Goal: Find specific page/section: Find specific page/section

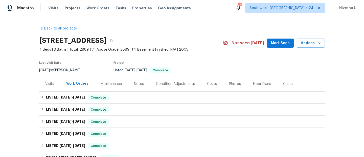
scroll to position [35, 0]
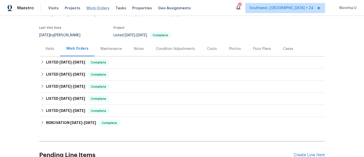
click at [87, 9] on span "Work Orders" at bounding box center [97, 8] width 23 height 5
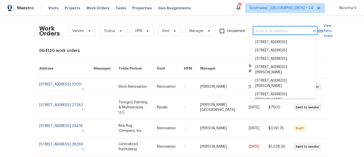
click at [256, 32] on input "text" at bounding box center [278, 31] width 51 height 8
paste input "[STREET_ADDRESS]"
type input "[STREET_ADDRESS]"
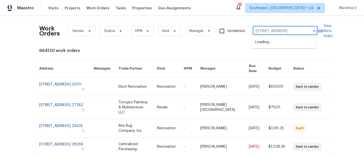
scroll to position [0, 14]
click at [283, 45] on li "[STREET_ADDRESS]" at bounding box center [283, 42] width 65 height 8
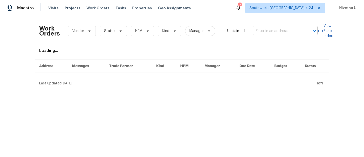
type input "[STREET_ADDRESS]"
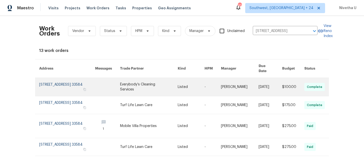
click at [35, 82] on td "[STREET_ADDRESS]" at bounding box center [63, 87] width 56 height 18
click at [43, 82] on link at bounding box center [67, 87] width 56 height 18
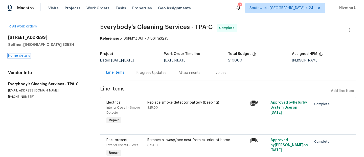
click at [22, 56] on link "Home details" at bounding box center [19, 56] width 22 height 4
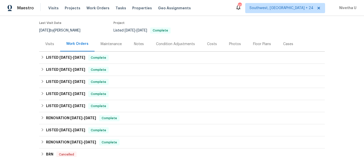
scroll to position [65, 0]
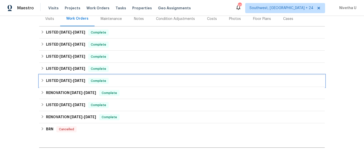
click at [108, 82] on div "LISTED [DATE] - [DATE] Complete" at bounding box center [182, 81] width 282 height 6
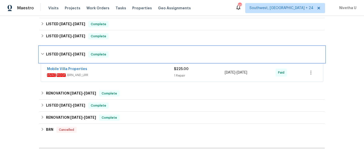
scroll to position [103, 0]
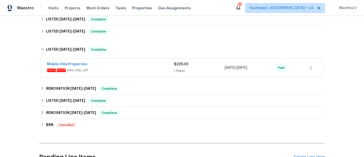
click at [105, 71] on span "HVAC , ROOF , BRN_AND_LRR" at bounding box center [110, 70] width 127 height 5
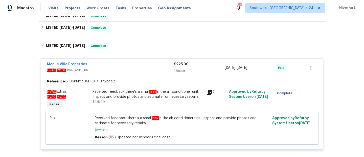
scroll to position [94, 0]
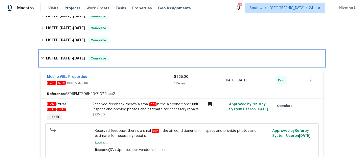
click at [144, 59] on div "LISTED [DATE] - [DATE] Complete" at bounding box center [182, 59] width 282 height 6
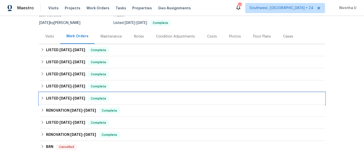
scroll to position [47, 0]
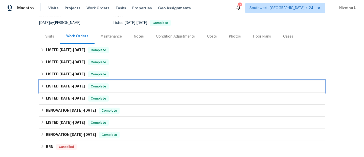
click at [133, 85] on div "LISTED [DATE] - [DATE] Complete" at bounding box center [182, 87] width 282 height 6
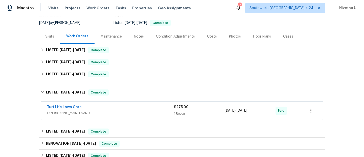
click at [142, 112] on span "LANDSCAPING_MAINTENANCE" at bounding box center [110, 113] width 127 height 5
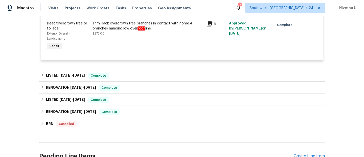
scroll to position [106, 0]
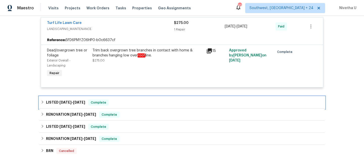
click at [125, 98] on div "LISTED [DATE] - [DATE] Complete" at bounding box center [181, 103] width 285 height 12
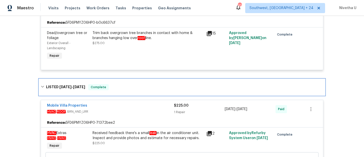
click at [117, 85] on div "LISTED [DATE] - [DATE] Complete" at bounding box center [182, 87] width 282 height 6
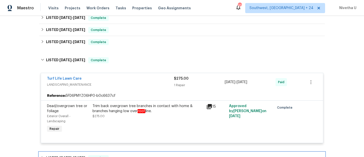
scroll to position [79, 0]
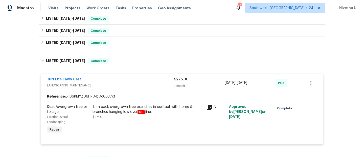
click at [114, 79] on div "Turf Life Lawn Care" at bounding box center [110, 80] width 127 height 6
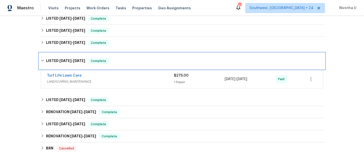
click at [111, 61] on div "LISTED [DATE] - [DATE] Complete" at bounding box center [182, 61] width 282 height 6
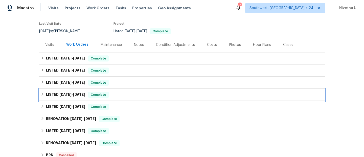
scroll to position [38, 0]
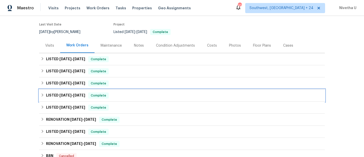
click at [123, 95] on div "LISTED [DATE] - [DATE] Complete" at bounding box center [182, 96] width 282 height 6
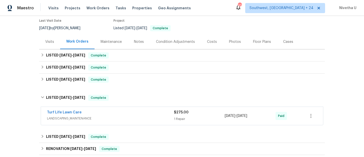
click at [124, 112] on div "Turf Life Lawn Care" at bounding box center [110, 113] width 127 height 6
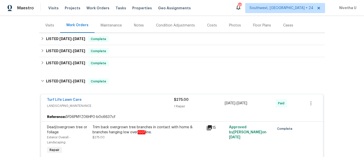
scroll to position [58, 0]
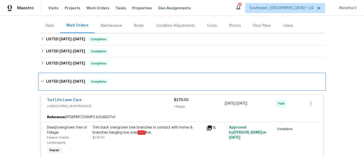
click at [110, 89] on div "LISTED [DATE] - [DATE] Complete" at bounding box center [181, 82] width 285 height 16
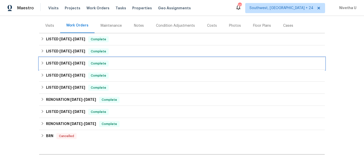
click at [112, 64] on div "LISTED [DATE] - [DATE] Complete" at bounding box center [182, 64] width 282 height 6
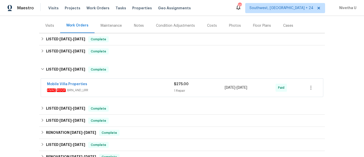
click at [132, 89] on span "HVAC , ROOF , BRN_AND_LRR" at bounding box center [110, 90] width 127 height 5
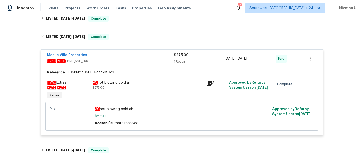
scroll to position [78, 0]
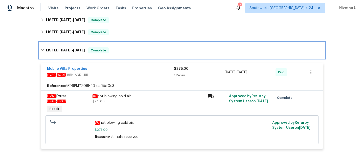
click at [135, 52] on div "LISTED [DATE] - [DATE] Complete" at bounding box center [182, 50] width 282 height 6
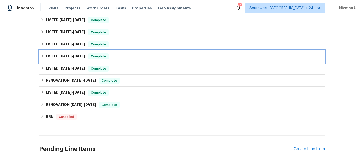
click at [131, 55] on div "LISTED [DATE] - [DATE] Complete" at bounding box center [182, 57] width 282 height 6
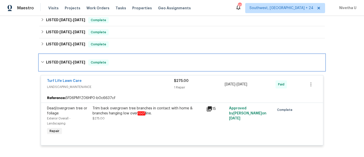
click at [131, 60] on div "LISTED [DATE] - [DATE] Complete" at bounding box center [182, 63] width 282 height 6
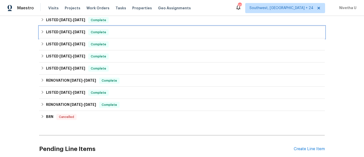
click at [124, 34] on div "LISTED [DATE] - [DATE] Complete" at bounding box center [182, 32] width 282 height 6
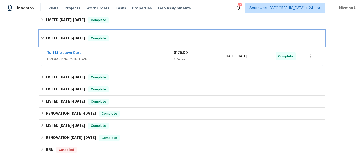
scroll to position [36, 0]
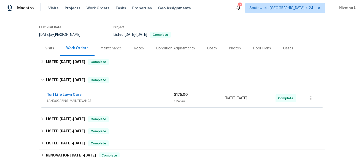
click at [135, 99] on span "LANDSCAPING_MAINTENANCE" at bounding box center [110, 100] width 127 height 5
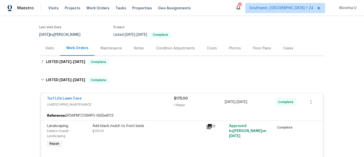
click at [137, 106] on span "LANDSCAPING_MAINTENANCE" at bounding box center [110, 104] width 127 height 5
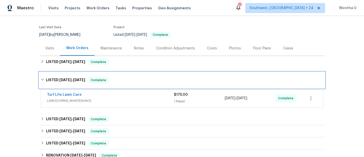
click at [128, 83] on div "LISTED [DATE] - [DATE] Complete" at bounding box center [182, 80] width 282 height 6
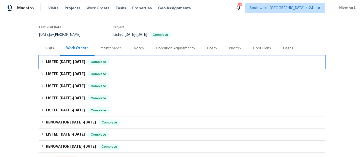
click at [127, 62] on div "LISTED [DATE] - [DATE] Complete" at bounding box center [182, 62] width 282 height 6
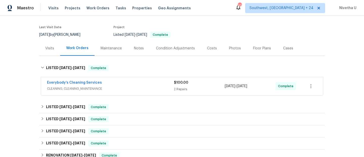
click at [138, 85] on div "Everybody’s Cleaning Services" at bounding box center [110, 83] width 127 height 6
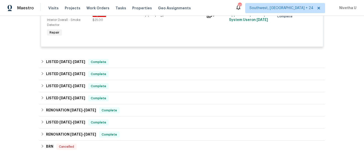
scroll to position [196, 0]
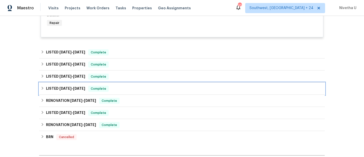
click at [118, 87] on div "LISTED [DATE] - [DATE] Complete" at bounding box center [182, 89] width 282 height 6
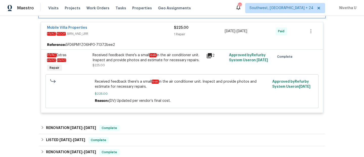
scroll to position [302, 0]
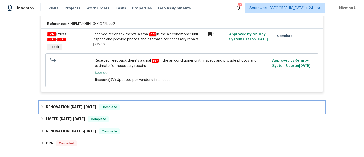
click at [120, 109] on div "RENOVATION [DATE] - [DATE] Complete" at bounding box center [182, 107] width 282 height 6
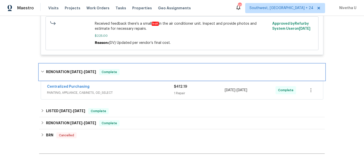
scroll to position [340, 0]
click at [120, 73] on div "RENOVATION [DATE] - [DATE] Complete" at bounding box center [182, 72] width 282 height 6
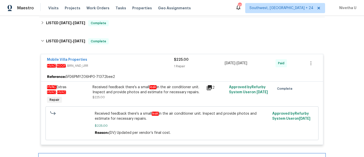
scroll to position [249, 0]
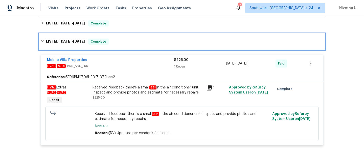
click at [112, 48] on div "LISTED [DATE] - [DATE] Complete" at bounding box center [181, 42] width 285 height 16
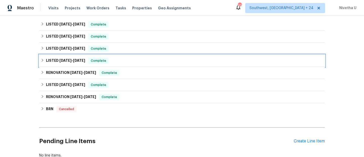
scroll to position [220, 0]
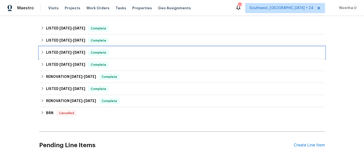
click at [111, 50] on div "LISTED [DATE] - [DATE] Complete" at bounding box center [182, 53] width 282 height 6
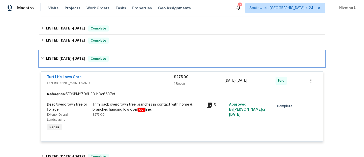
click at [114, 61] on div "LISTED [DATE] - [DATE] Complete" at bounding box center [182, 59] width 282 height 6
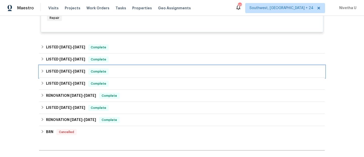
scroll to position [197, 0]
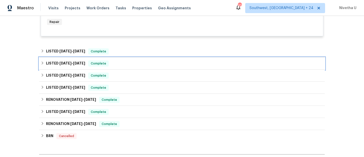
click at [114, 61] on div "LISTED [DATE] - [DATE] Complete" at bounding box center [182, 64] width 282 height 6
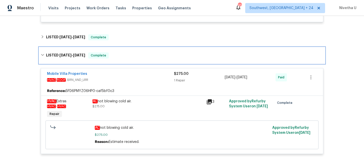
scroll to position [207, 0]
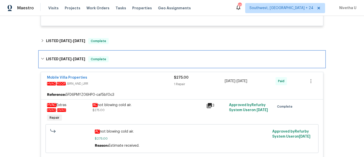
click at [115, 62] on div "LISTED [DATE] - [DATE] Complete" at bounding box center [182, 59] width 282 height 6
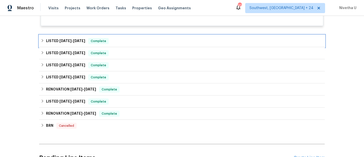
click at [122, 44] on div "LISTED [DATE] - [DATE] Complete" at bounding box center [182, 41] width 282 height 6
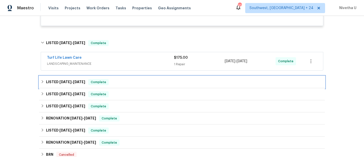
click at [128, 80] on div "LISTED [DATE] - [DATE] Complete" at bounding box center [182, 82] width 282 height 6
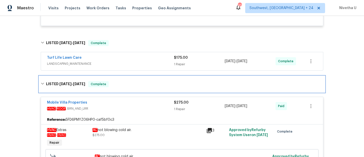
click at [130, 92] on div "LISTED [DATE] - [DATE] Complete" at bounding box center [181, 84] width 285 height 16
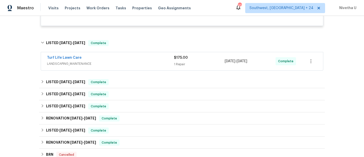
click at [117, 57] on div "Turf Life Lawn Care" at bounding box center [110, 58] width 127 height 6
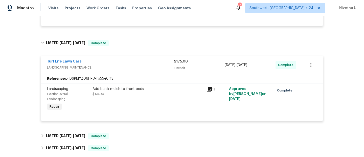
click at [124, 65] on div "Turf Life Lawn Care" at bounding box center [110, 62] width 127 height 6
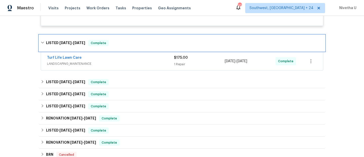
drag, startPoint x: 119, startPoint y: 42, endPoint x: 122, endPoint y: 62, distance: 19.9
click at [119, 43] on div "LISTED [DATE] - [DATE] Complete" at bounding box center [182, 43] width 282 height 6
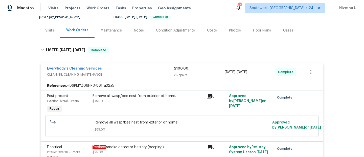
scroll to position [49, 0]
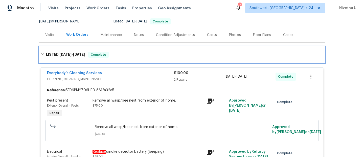
click at [120, 55] on div "LISTED [DATE] - [DATE] Complete" at bounding box center [182, 55] width 282 height 6
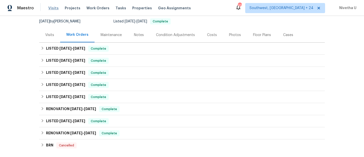
click at [53, 7] on span "Visits" at bounding box center [53, 8] width 10 height 5
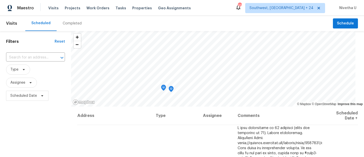
click at [68, 27] on div "Completed" at bounding box center [72, 23] width 31 height 15
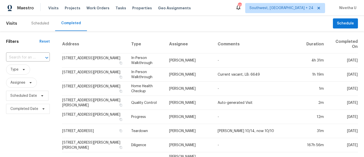
click at [38, 58] on div at bounding box center [43, 57] width 13 height 7
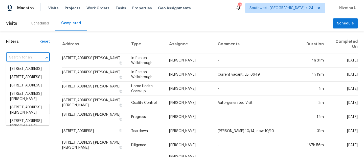
paste input "[STREET_ADDRESS]"
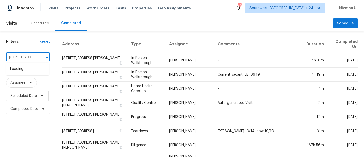
scroll to position [0, 39]
type input "[STREET_ADDRESS]"
click at [289, 9] on span "Southwest, [GEOGRAPHIC_DATA] + 24" at bounding box center [281, 8] width 64 height 5
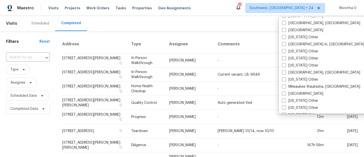
scroll to position [425, 0]
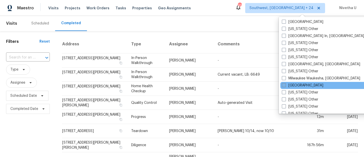
click at [299, 86] on label "[GEOGRAPHIC_DATA]" at bounding box center [302, 85] width 41 height 5
click at [285, 86] on input "[GEOGRAPHIC_DATA]" at bounding box center [283, 84] width 3 height 3
checkbox input "true"
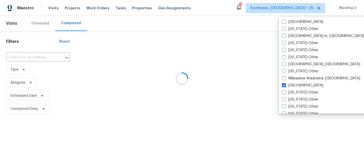
click at [24, 57] on div at bounding box center [182, 78] width 364 height 157
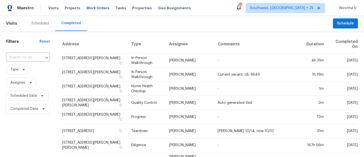
click at [24, 57] on input "text" at bounding box center [21, 58] width 30 height 8
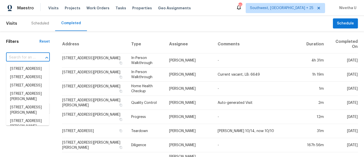
paste input "[STREET_ADDRESS]"
type input "[STREET_ADDRESS]"
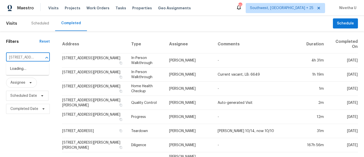
scroll to position [0, 39]
click at [34, 71] on li "[STREET_ADDRESS]" at bounding box center [27, 69] width 43 height 8
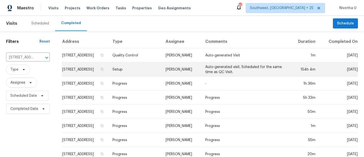
click at [140, 75] on td "Setup" at bounding box center [134, 70] width 53 height 14
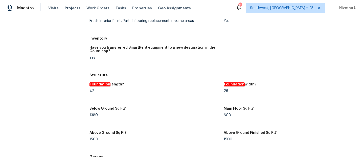
scroll to position [315, 0]
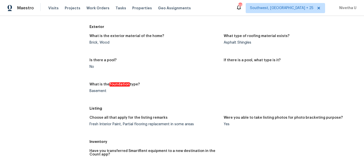
click at [92, 92] on div "Basement" at bounding box center [154, 91] width 130 height 4
copy div "Basement"
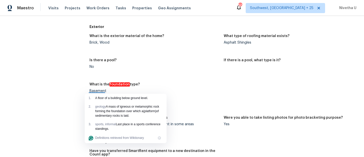
click at [193, 65] on div "No" at bounding box center [154, 67] width 130 height 4
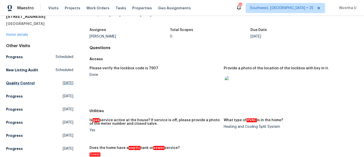
scroll to position [20, 0]
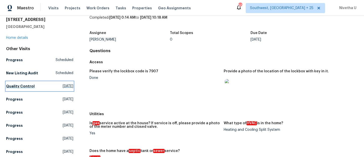
click at [28, 84] on h5 "Quality Control" at bounding box center [20, 86] width 29 height 5
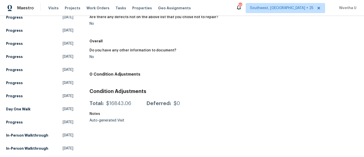
scroll to position [111, 0]
click at [43, 133] on h5 "In-Person Walkthrough" at bounding box center [27, 135] width 42 height 5
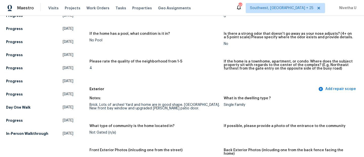
scroll to position [116, 0]
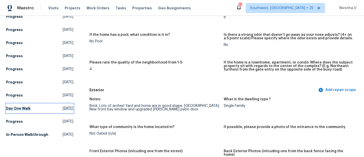
click at [29, 110] on h5 "Day One Walk" at bounding box center [18, 108] width 24 height 5
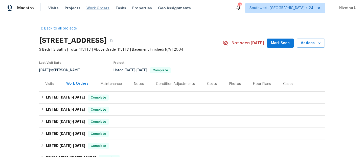
click at [90, 7] on span "Work Orders" at bounding box center [97, 8] width 23 height 5
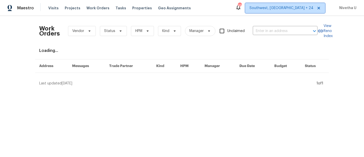
click at [305, 10] on span "Southwest, [GEOGRAPHIC_DATA] + 24" at bounding box center [281, 8] width 64 height 5
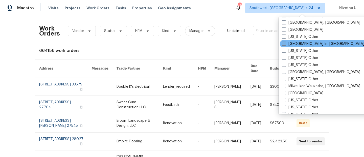
scroll to position [418, 0]
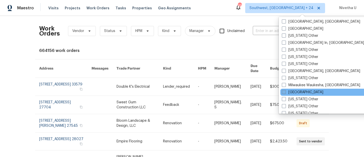
click at [295, 93] on label "[GEOGRAPHIC_DATA]" at bounding box center [302, 92] width 41 height 5
click at [285, 93] on input "[GEOGRAPHIC_DATA]" at bounding box center [283, 91] width 3 height 3
checkbox input "true"
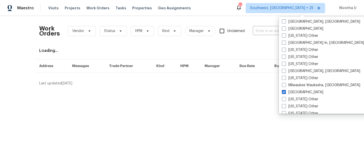
click at [250, 33] on div "Work Orders Vendor Status HPM Kind Manager Unclaimed ​" at bounding box center [178, 31] width 278 height 22
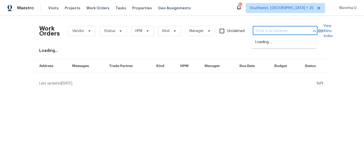
click at [257, 33] on input "text" at bounding box center [278, 31] width 51 height 8
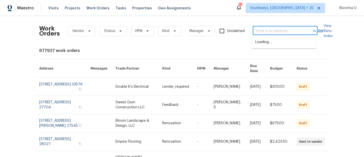
paste input "[STREET_ADDRESS]"
type input "[STREET_ADDRESS]"
click at [262, 43] on li "[STREET_ADDRESS]" at bounding box center [283, 42] width 65 height 8
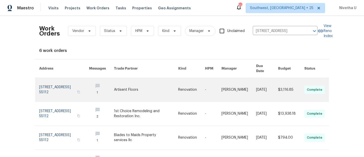
click at [63, 82] on link at bounding box center [64, 90] width 50 height 24
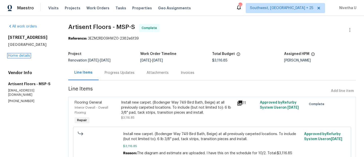
click at [18, 56] on link "Home details" at bounding box center [19, 56] width 22 height 4
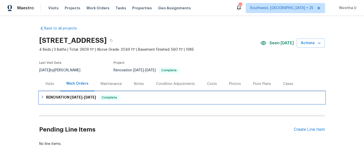
click at [138, 99] on div "RENOVATION 9/17/25 - 10/10/25 Complete" at bounding box center [182, 98] width 282 height 6
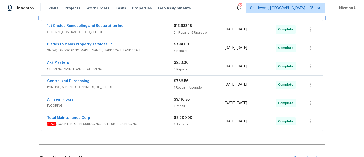
scroll to position [93, 0]
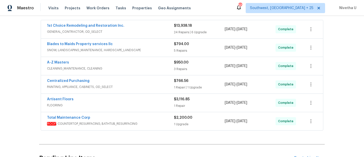
click at [165, 122] on span "ROOF , COUNTERTOP_RESURFACING, BATHTUB_RESURFACING" at bounding box center [110, 123] width 127 height 5
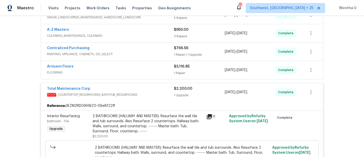
scroll to position [102, 0]
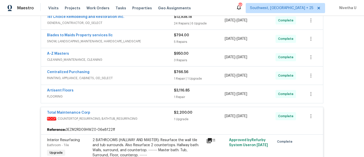
click at [152, 117] on span "ROOF , COUNTERTOP_RESURFACING, BATHTUB_RESURFACING" at bounding box center [110, 118] width 127 height 5
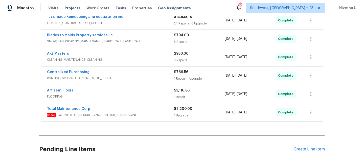
click at [143, 96] on span "FLOORING" at bounding box center [110, 96] width 127 height 5
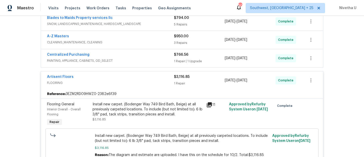
scroll to position [108, 0]
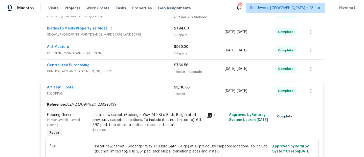
click at [150, 88] on div "Artisent Floors" at bounding box center [110, 88] width 127 height 6
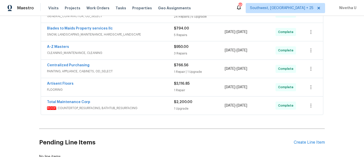
click at [144, 67] on div "Centralized Purchasing" at bounding box center [110, 66] width 127 height 6
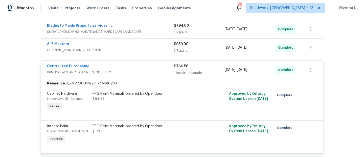
scroll to position [100, 0]
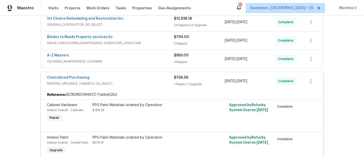
click at [147, 79] on div "Centralized Purchasing" at bounding box center [110, 78] width 127 height 6
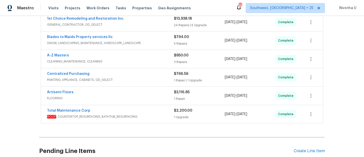
click at [143, 67] on div "A-Z Masters CLEANING_MAINTENANCE, CLEANING $950.00 3 Repairs 9/17/2025 - 10/10/…" at bounding box center [182, 59] width 282 height 18
click at [139, 61] on span "CLEANING_MAINTENANCE, CLEANING" at bounding box center [110, 61] width 127 height 5
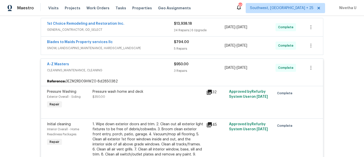
scroll to position [94, 0]
click at [138, 70] on span "CLEANING_MAINTENANCE, CLEANING" at bounding box center [110, 70] width 127 height 5
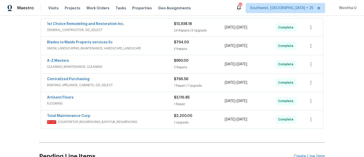
click at [137, 46] on span "SNOW, LANDSCAPING_MAINTENANCE, HARDSCAPE_LANDSCAPE" at bounding box center [110, 48] width 127 height 5
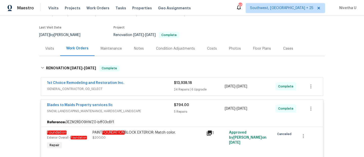
scroll to position [35, 0]
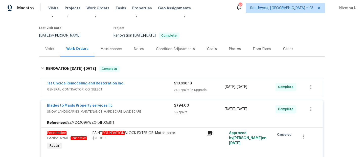
click at [154, 111] on span "SNOW, LANDSCAPING_MAINTENANCE, HARDSCAPE_LANDSCAPE" at bounding box center [110, 111] width 127 height 5
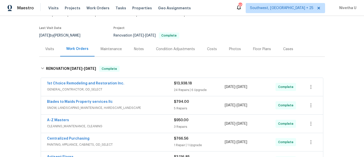
click at [145, 90] on span "GENERAL_CONTRACTOR, OD_SELECT" at bounding box center [110, 89] width 127 height 5
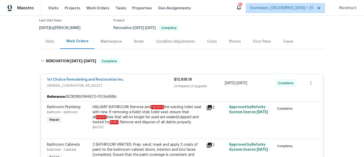
scroll to position [42, 0]
click at [134, 85] on span "GENERAL_CONTRACTOR, OD_SELECT" at bounding box center [110, 86] width 127 height 5
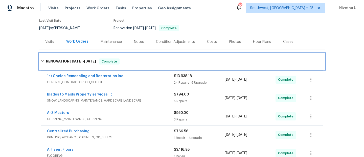
click at [127, 62] on div "RENOVATION 9/17/25 - 10/10/25 Complete" at bounding box center [182, 62] width 282 height 6
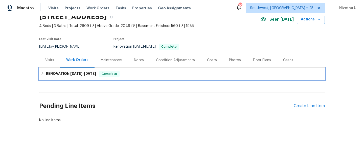
scroll to position [28, 0]
click at [114, 73] on div "Complete" at bounding box center [109, 74] width 20 height 6
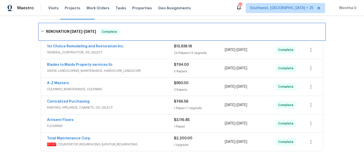
scroll to position [85, 0]
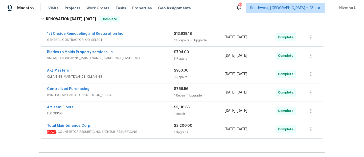
click at [125, 120] on div "Total Maintenance Corp ROOF , COUNTERTOP_RESURFACING, BATHTUB_RESURFACING $2,20…" at bounding box center [182, 129] width 282 height 18
click at [127, 125] on div "Total Maintenance Corp" at bounding box center [110, 126] width 127 height 6
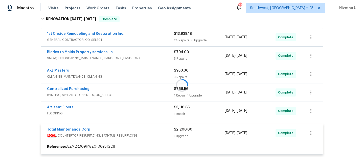
click at [122, 110] on div at bounding box center [181, 85] width 285 height 149
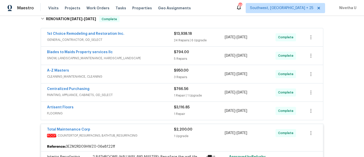
click at [122, 110] on div "Artisent Floors" at bounding box center [110, 108] width 127 height 6
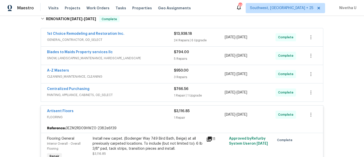
click at [124, 93] on span "PAINTING, APPLIANCE, CABINETS, OD_SELECT" at bounding box center [110, 95] width 127 height 5
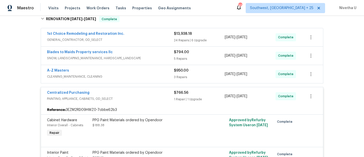
click at [128, 77] on span "CLEANING_MAINTENANCE, CLEANING" at bounding box center [110, 76] width 127 height 5
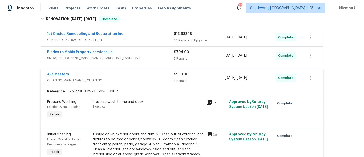
click at [153, 57] on span "SNOW, LANDSCAPING_MAINTENANCE, HARDSCAPE_LANDSCAPE" at bounding box center [110, 58] width 127 height 5
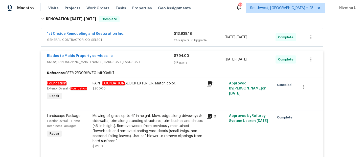
click at [151, 35] on div "1st Choice Remodeling and Restoration Inc." at bounding box center [110, 34] width 127 height 6
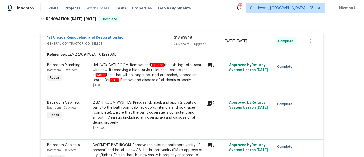
click at [95, 7] on span "Work Orders" at bounding box center [97, 8] width 23 height 5
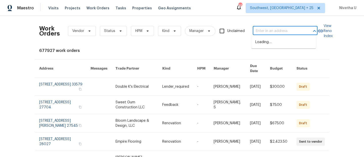
click at [266, 33] on input "text" at bounding box center [278, 31] width 51 height 8
paste input "60 Turner Dr Los Lunas, NM 87031"
type input "60 Turner Dr Los Lunas, NM 87031"
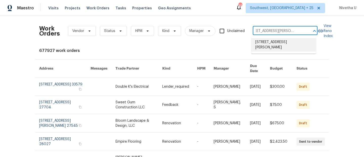
click at [268, 40] on li "60 Turner Dr, Los Lunas, NM 87031" at bounding box center [283, 45] width 65 height 14
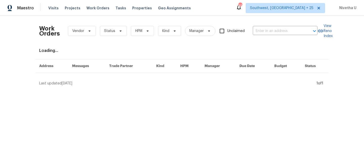
type input "60 Turner Dr, Los Lunas, NM 87031"
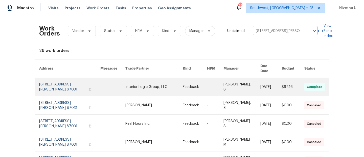
click at [55, 81] on link at bounding box center [69, 87] width 61 height 18
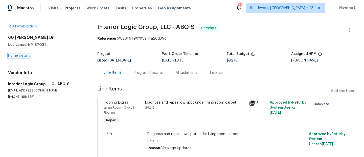
click at [15, 56] on link "Home details" at bounding box center [19, 56] width 22 height 4
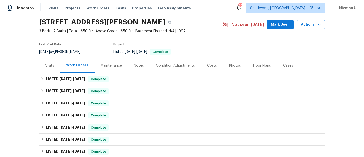
scroll to position [26, 0]
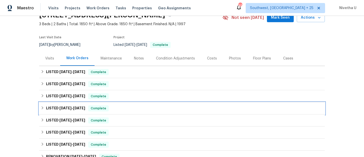
click at [113, 105] on div "LISTED 8/7/25 - 8/14/25 Complete" at bounding box center [181, 109] width 285 height 12
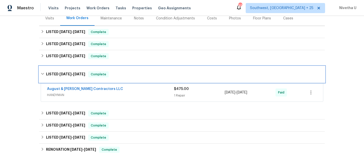
scroll to position [71, 0]
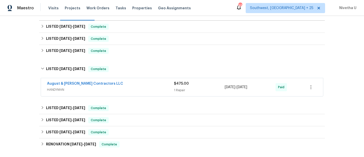
click at [116, 88] on span "HANDYMAN" at bounding box center [110, 89] width 127 height 5
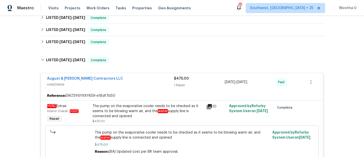
scroll to position [79, 0]
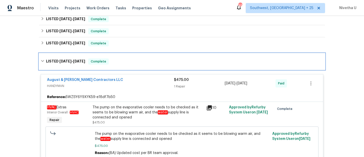
click at [112, 62] on div "LISTED 8/7/25 - 8/14/25 Complete" at bounding box center [182, 62] width 282 height 6
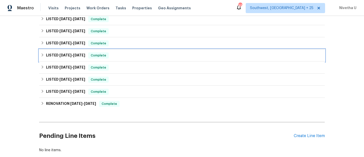
scroll to position [50, 0]
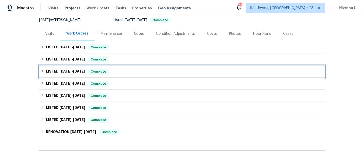
click at [115, 74] on div "LISTED 8/19/25 - 8/21/25 Complete" at bounding box center [182, 72] width 282 height 6
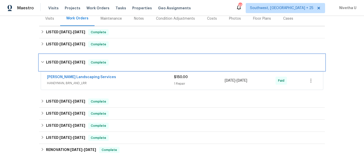
scroll to position [66, 0]
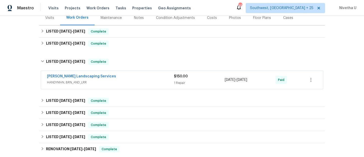
click at [119, 79] on div "Rodriguez Landscaping Services" at bounding box center [110, 77] width 127 height 6
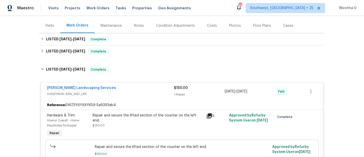
scroll to position [58, 0]
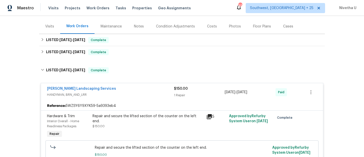
click at [150, 120] on div "Repair and secure the lifted section of the counter on the left end. $150.00" at bounding box center [147, 121] width 111 height 15
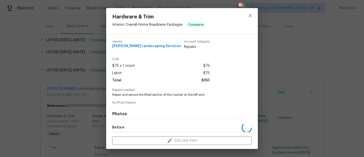
scroll to position [58, 0]
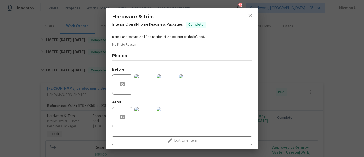
click at [148, 87] on img at bounding box center [144, 85] width 20 height 20
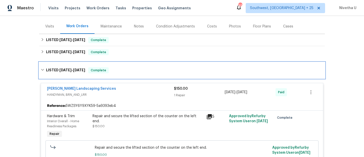
click at [109, 70] on div "LISTED 8/19/25 - 8/21/25 Complete" at bounding box center [182, 70] width 282 height 6
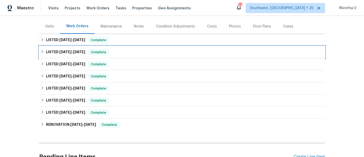
click at [108, 50] on span "Complete" at bounding box center [98, 52] width 19 height 5
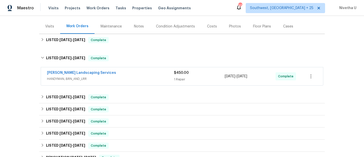
click at [139, 76] on div "Rodriguez Landscaping Services" at bounding box center [110, 73] width 127 height 6
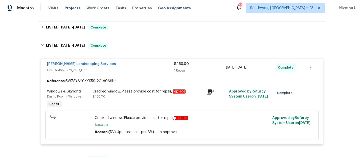
scroll to position [67, 0]
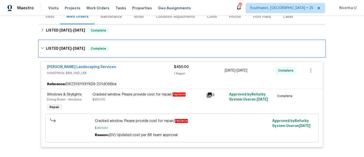
click at [130, 48] on div "LISTED 9/22/25 - 9/25/25 Complete" at bounding box center [182, 49] width 282 height 6
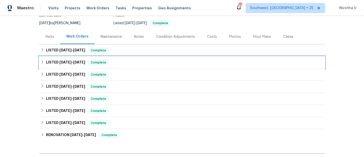
scroll to position [45, 0]
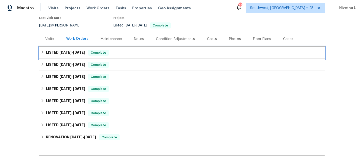
click at [120, 47] on div "LISTED 9/30/25 - 10/9/25 Complete" at bounding box center [181, 53] width 285 height 12
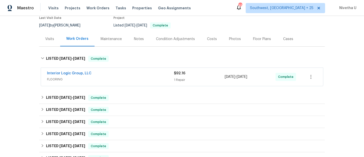
click at [131, 72] on div "Interior Logic Group, LLC" at bounding box center [110, 74] width 127 height 6
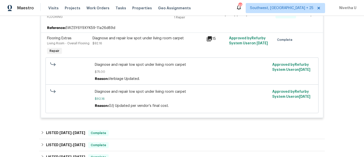
scroll to position [108, 0]
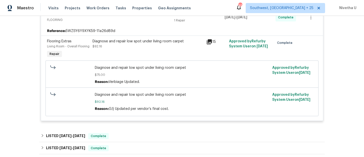
click at [130, 50] on div "Diagnose and repair low spot under living room carpet $92.16" at bounding box center [148, 48] width 114 height 23
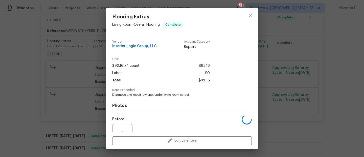
scroll to position [50, 0]
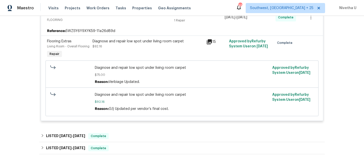
click at [127, 46] on div "Diagnose and repair low spot under living room carpet $92.16" at bounding box center [147, 44] width 111 height 10
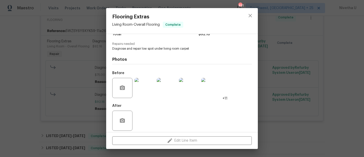
scroll to position [46, 0]
click at [152, 104] on div "After" at bounding box center [181, 117] width 139 height 33
click at [149, 97] on img at bounding box center [144, 88] width 20 height 20
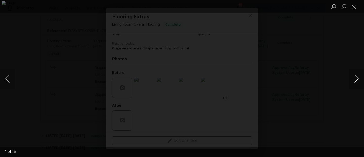
click at [353, 78] on button "Next image" at bounding box center [356, 79] width 15 height 20
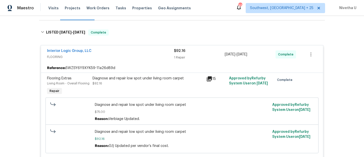
scroll to position [71, 0]
click at [143, 58] on span "FLOORING" at bounding box center [110, 57] width 127 height 5
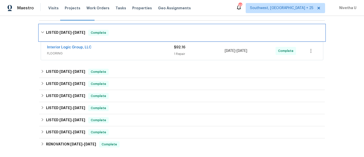
click at [129, 35] on div "LISTED 9/30/25 - 10/9/25 Complete" at bounding box center [182, 33] width 282 height 6
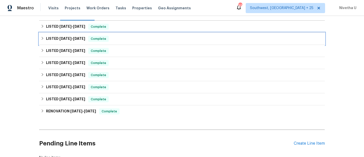
click at [127, 38] on div "LISTED 9/22/25 - 9/25/25 Complete" at bounding box center [182, 39] width 282 height 6
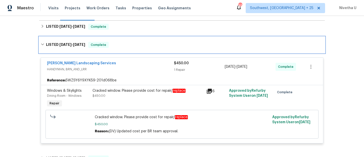
click at [126, 46] on div "LISTED 9/22/25 - 9/25/25 Complete" at bounding box center [182, 45] width 282 height 6
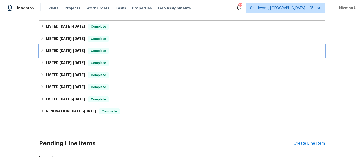
click at [126, 54] on div "LISTED 8/19/25 - 8/21/25 Complete" at bounding box center [182, 51] width 282 height 6
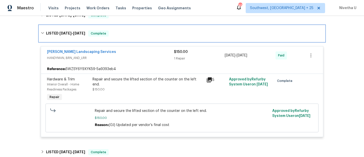
scroll to position [89, 0]
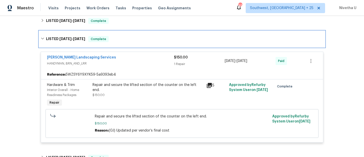
click at [118, 38] on div "LISTED 8/19/25 - 8/21/25 Complete" at bounding box center [182, 39] width 282 height 6
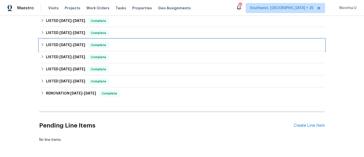
click at [118, 47] on div "LISTED 8/7/25 - 8/14/25 Complete" at bounding box center [182, 45] width 282 height 6
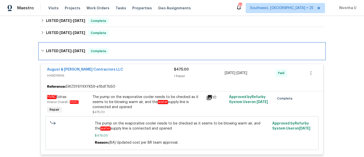
click at [119, 53] on div "LISTED 8/7/25 - 8/14/25 Complete" at bounding box center [182, 51] width 282 height 6
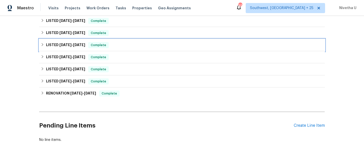
click at [114, 46] on div "LISTED 8/7/25 - 8/14/25 Complete" at bounding box center [182, 45] width 282 height 6
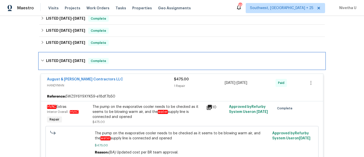
scroll to position [76, 0]
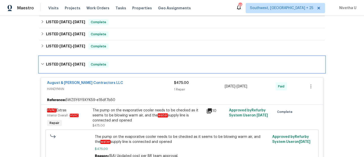
click at [124, 63] on div "LISTED 8/7/25 - 8/14/25 Complete" at bounding box center [182, 65] width 282 height 6
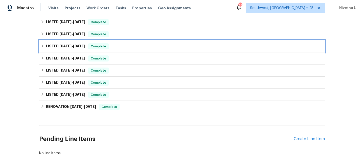
click at [118, 45] on div "LISTED 8/19/25 - 8/21/25 Complete" at bounding box center [182, 46] width 282 height 6
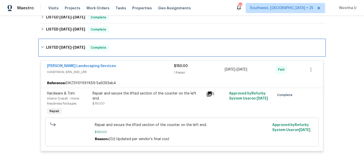
scroll to position [80, 0]
click at [120, 51] on div "LISTED 8/19/25 - 8/21/25 Complete" at bounding box center [182, 48] width 282 height 6
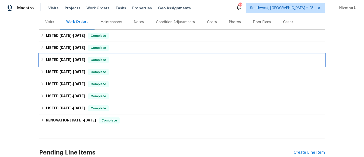
scroll to position [58, 0]
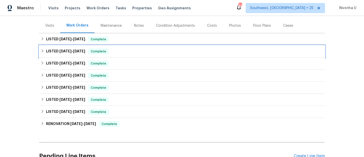
click at [120, 51] on div "LISTED 9/22/25 - 9/25/25 Complete" at bounding box center [182, 51] width 282 height 6
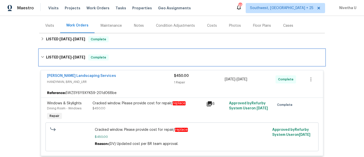
drag, startPoint x: 120, startPoint y: 51, endPoint x: 122, endPoint y: 57, distance: 6.7
click at [122, 57] on div "LISTED 9/22/25 - 9/25/25 Complete" at bounding box center [181, 58] width 285 height 16
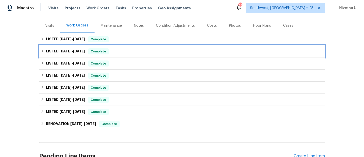
click at [120, 53] on div "LISTED 9/22/25 - 9/25/25 Complete" at bounding box center [182, 51] width 282 height 6
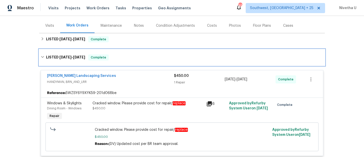
click at [120, 57] on div "LISTED 9/22/25 - 9/25/25 Complete" at bounding box center [182, 58] width 282 height 6
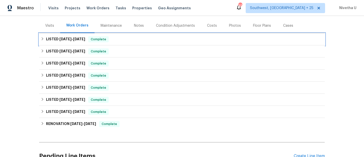
click at [117, 42] on div "LISTED 9/30/25 - 10/9/25 Complete" at bounding box center [182, 39] width 282 height 6
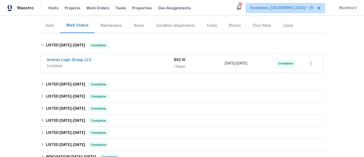
click at [126, 68] on span "FLOORING" at bounding box center [110, 66] width 127 height 5
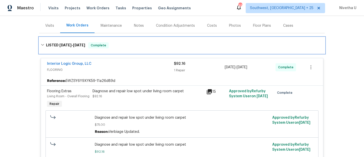
click at [119, 43] on div "LISTED 9/30/25 - 10/9/25 Complete" at bounding box center [182, 45] width 282 height 6
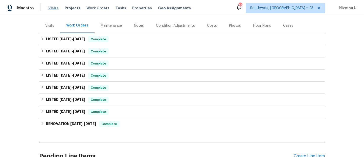
click at [52, 9] on span "Visits" at bounding box center [53, 8] width 10 height 5
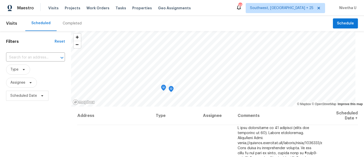
click at [67, 24] on div "Completed" at bounding box center [72, 23] width 19 height 5
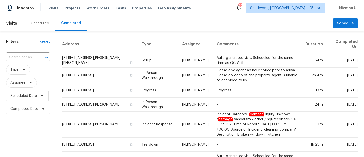
click at [33, 58] on input "text" at bounding box center [21, 58] width 30 height 8
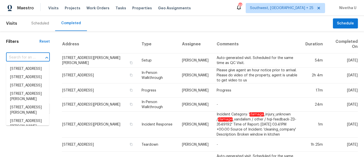
paste input "303 6th St SW Kasson, MN 55944"
type input "303 6th St SW Kasson, MN 55944"
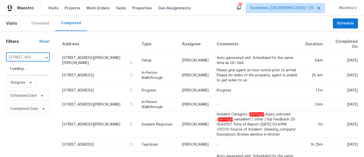
scroll to position [0, 30]
click at [37, 70] on li "303 6th St SW, Kasson, MN 55944" at bounding box center [27, 72] width 43 height 14
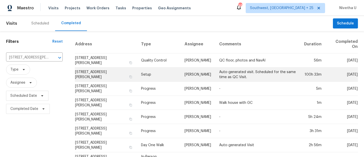
click at [152, 76] on td "Setup" at bounding box center [158, 75] width 43 height 14
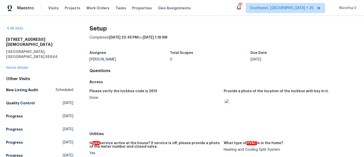
scroll to position [315, 0]
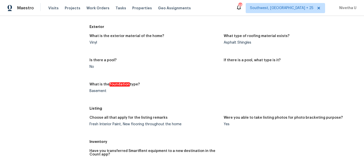
click at [98, 92] on div "Basement" at bounding box center [154, 91] width 130 height 4
copy div "Basement"
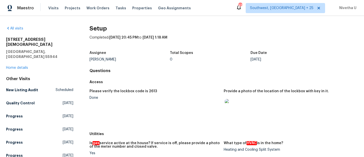
scroll to position [34, 0]
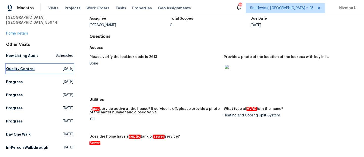
click at [16, 66] on h5 "Quality Control" at bounding box center [20, 68] width 29 height 5
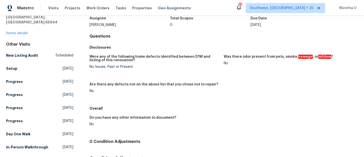
scroll to position [35, 0]
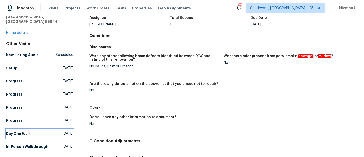
click at [23, 131] on h5 "Day One Walk" at bounding box center [18, 133] width 24 height 5
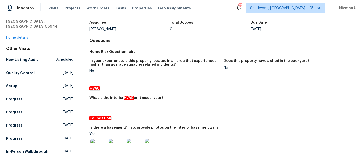
scroll to position [63, 0]
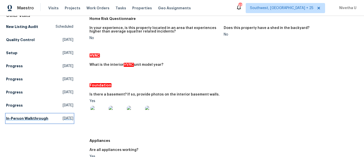
click at [36, 114] on link "In-Person Walkthrough Sat, Jun 21 2025" at bounding box center [39, 118] width 67 height 9
